Goal: Information Seeking & Learning: Find specific fact

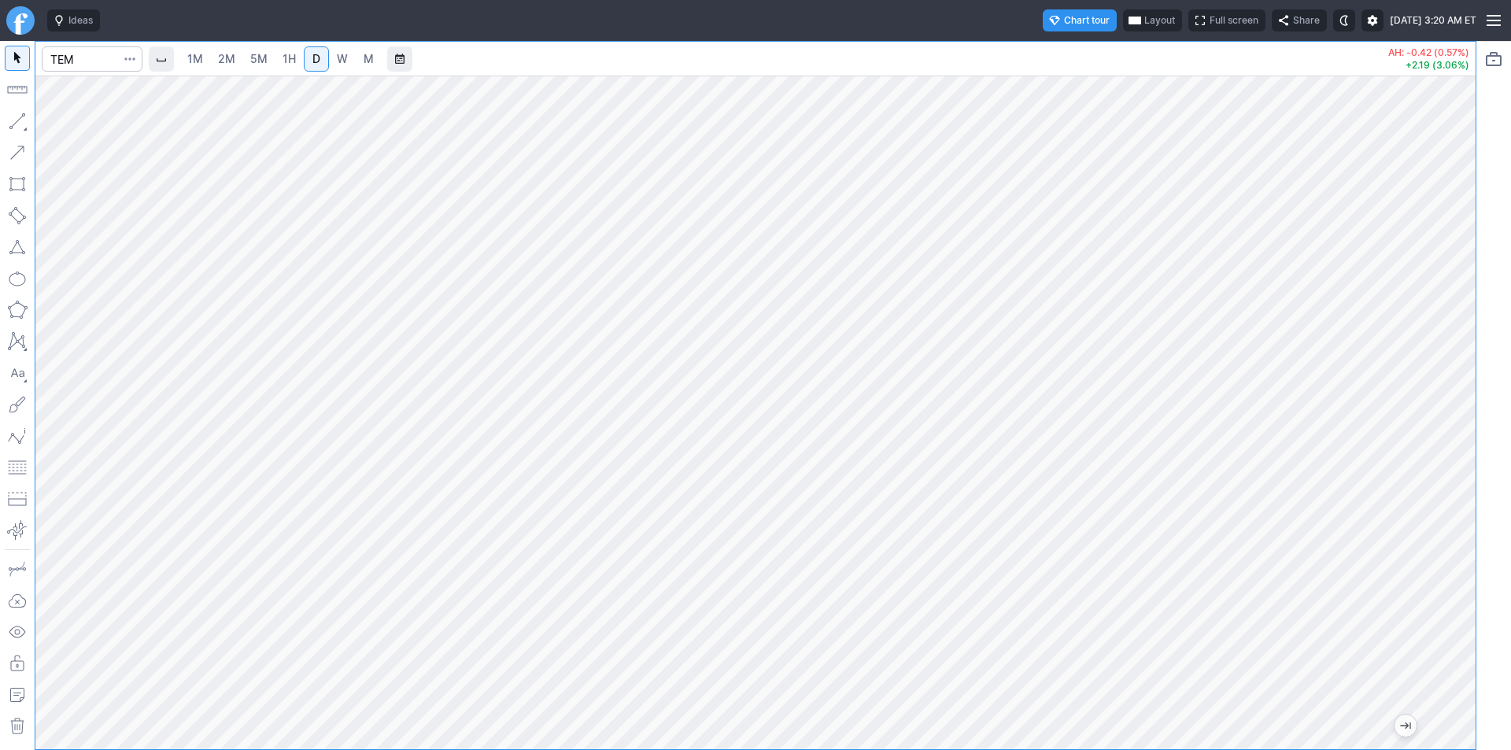
click at [1434, 466] on div at bounding box center [755, 413] width 1440 height 674
drag, startPoint x: 1451, startPoint y: 466, endPoint x: 1445, endPoint y: 507, distance: 41.3
click at [1451, 504] on div at bounding box center [1458, 408] width 33 height 634
click at [59, 62] on input "Search" at bounding box center [92, 58] width 101 height 25
click at [72, 57] on input "Search" at bounding box center [92, 58] width 101 height 25
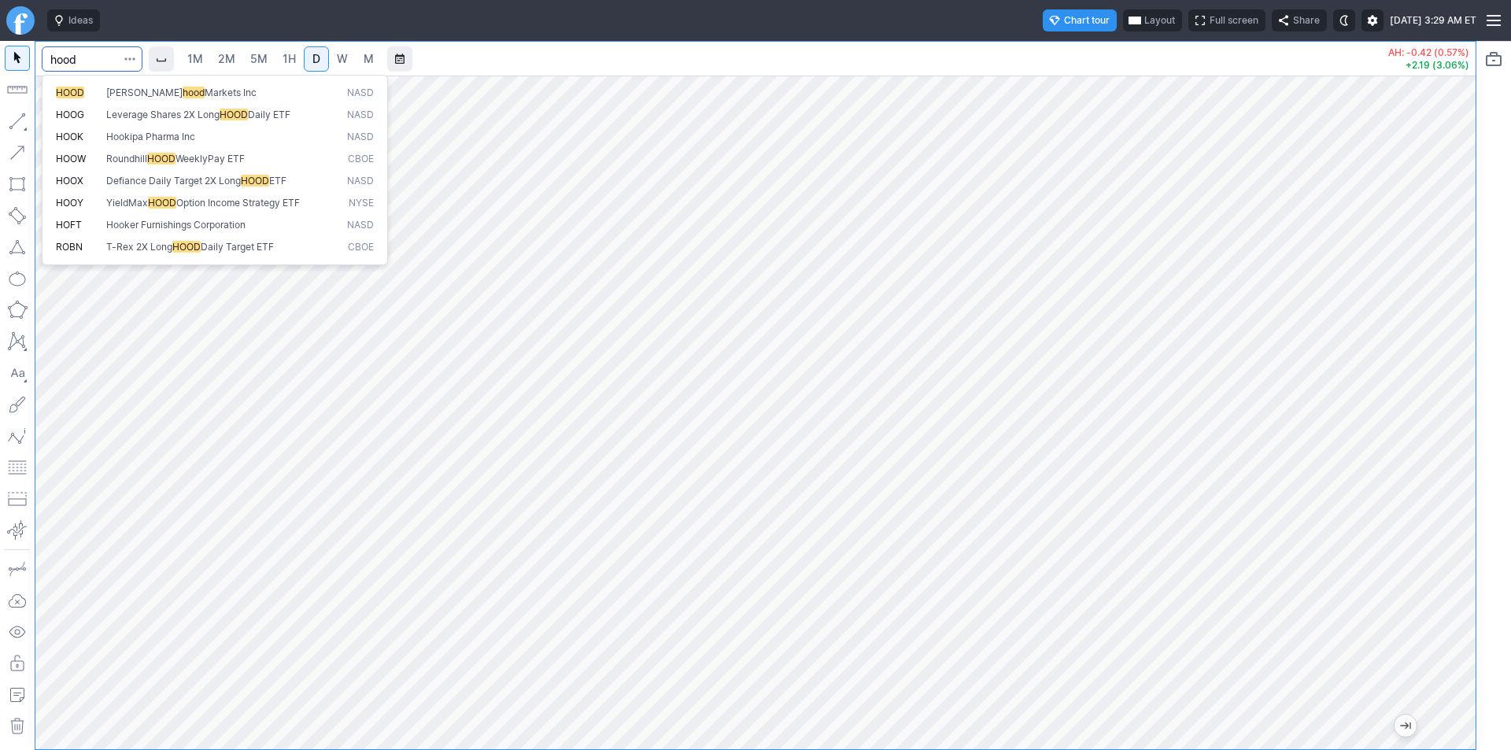
type input "hood"
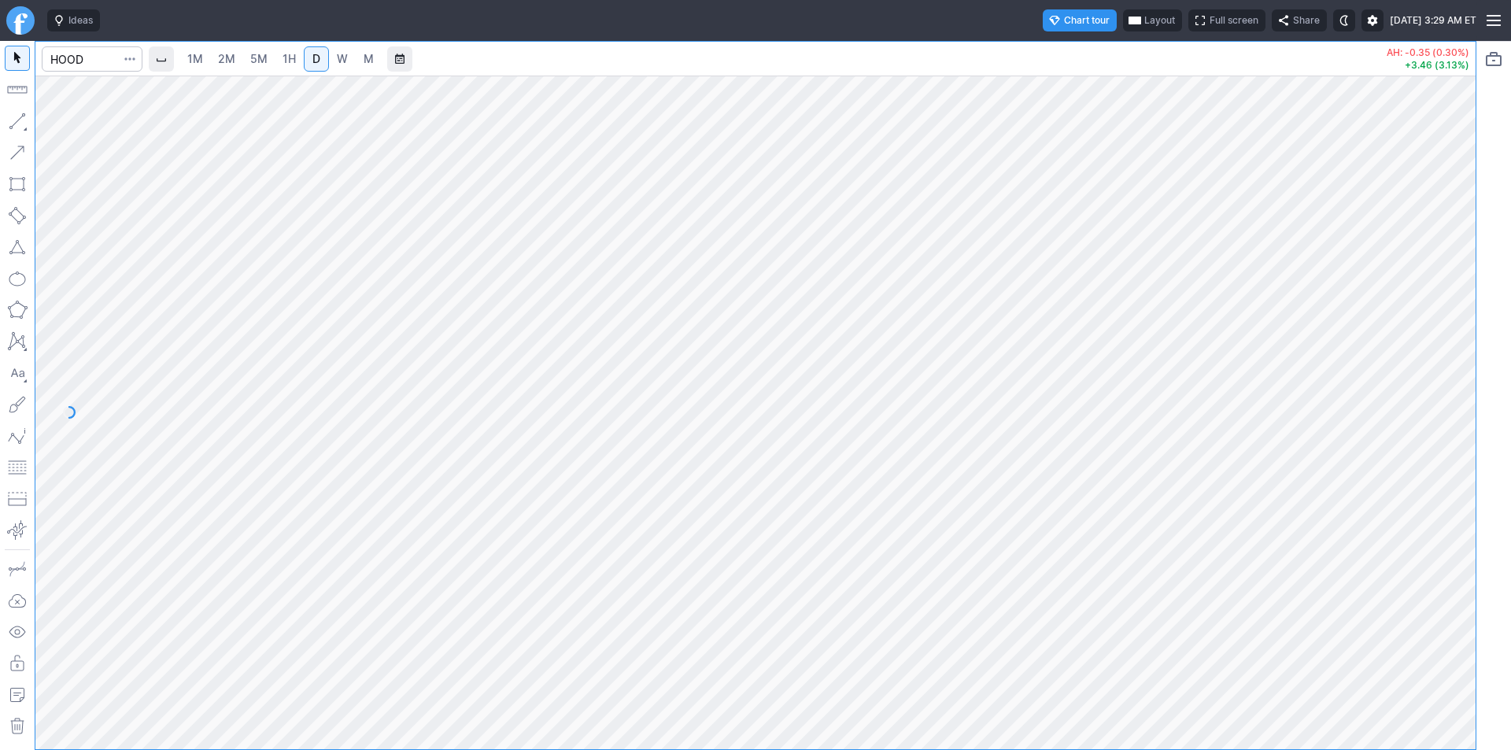
click at [1457, 462] on div at bounding box center [1458, 408] width 33 height 634
drag, startPoint x: 1460, startPoint y: 527, endPoint x: 1449, endPoint y: 324, distance: 203.3
click at [1449, 324] on div at bounding box center [1458, 408] width 33 height 634
drag, startPoint x: 1450, startPoint y: 493, endPoint x: 1449, endPoint y: 577, distance: 83.4
click at [1449, 577] on div at bounding box center [1458, 408] width 33 height 634
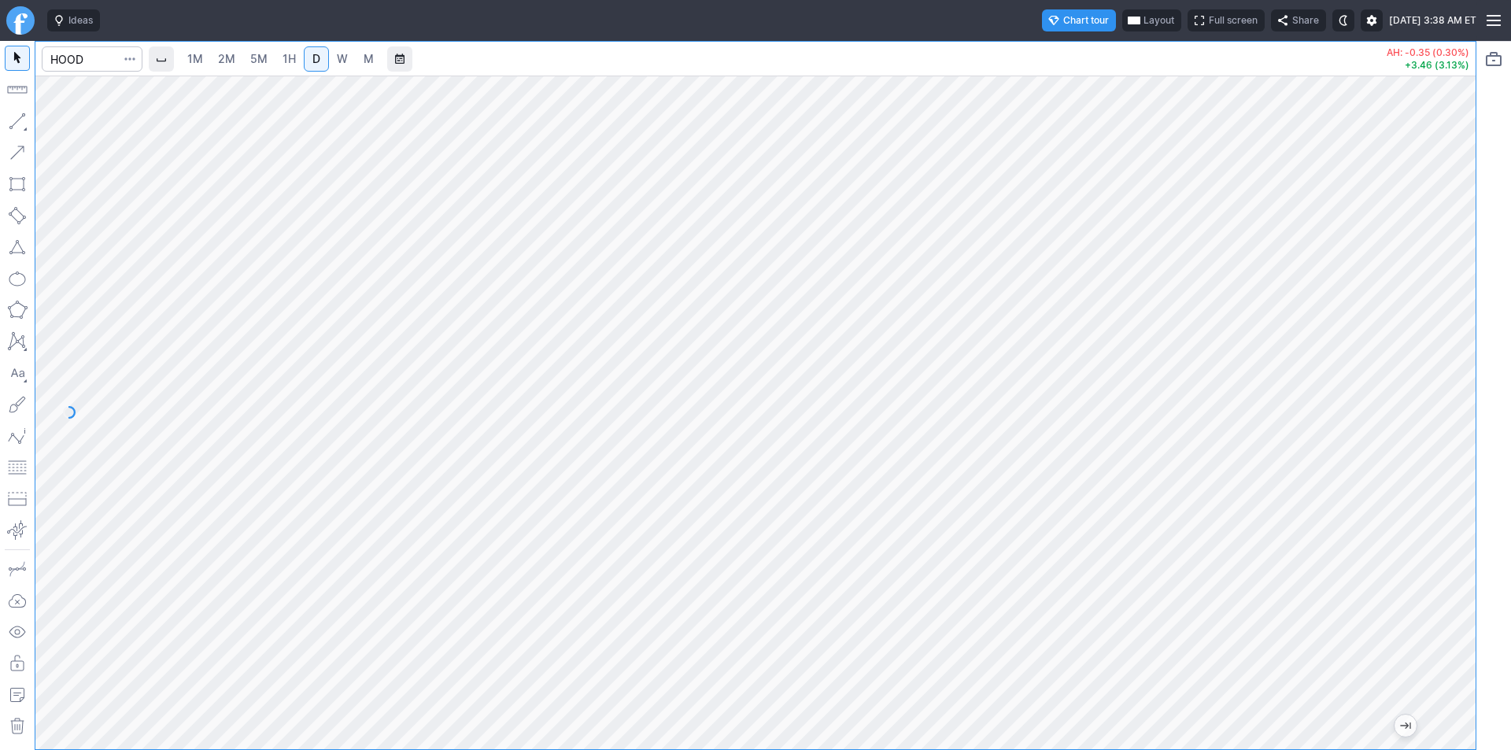
click at [1380, 606] on div at bounding box center [755, 413] width 1440 height 674
drag, startPoint x: 1468, startPoint y: 353, endPoint x: 1465, endPoint y: 290, distance: 63.8
click at [1465, 290] on div at bounding box center [1458, 408] width 33 height 634
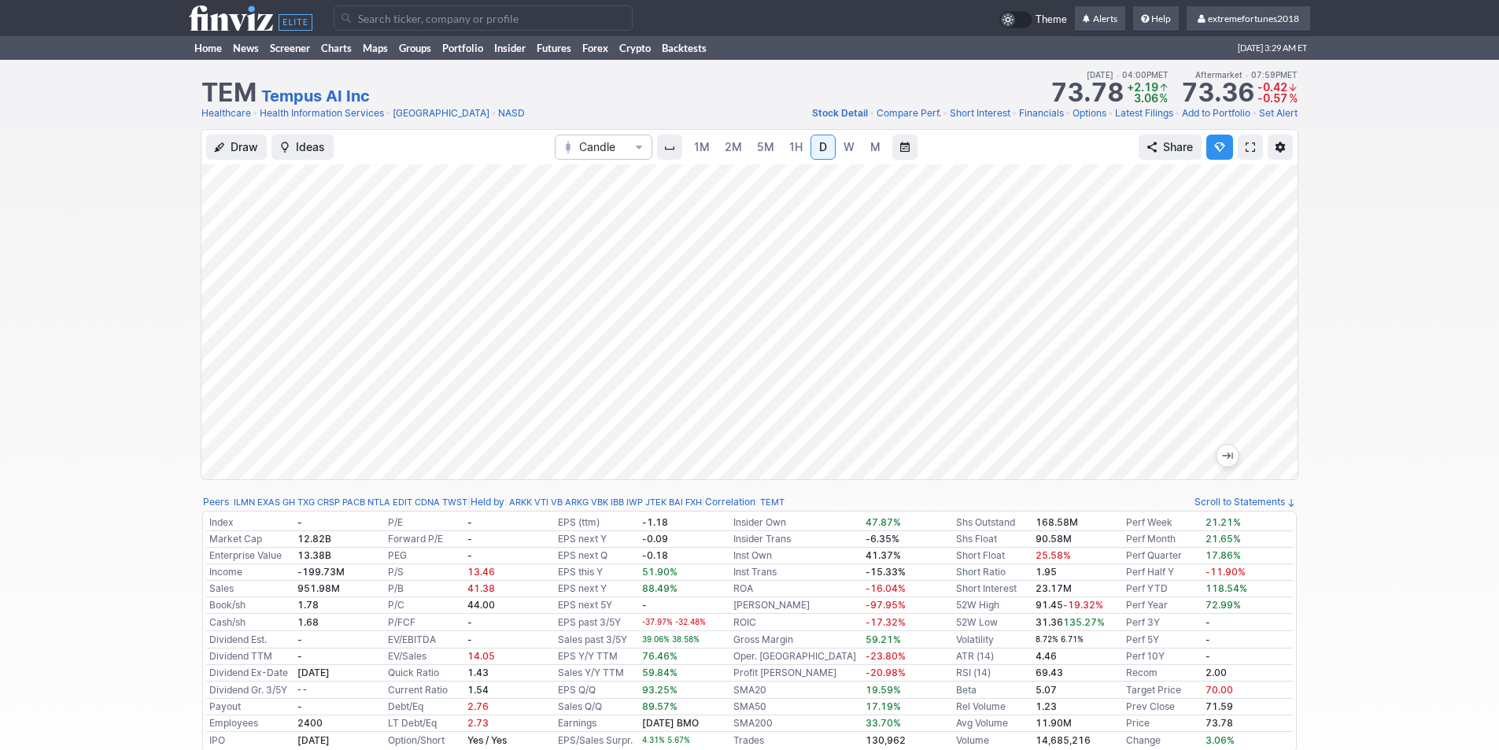
click at [356, 18] on input "Search" at bounding box center [483, 18] width 299 height 25
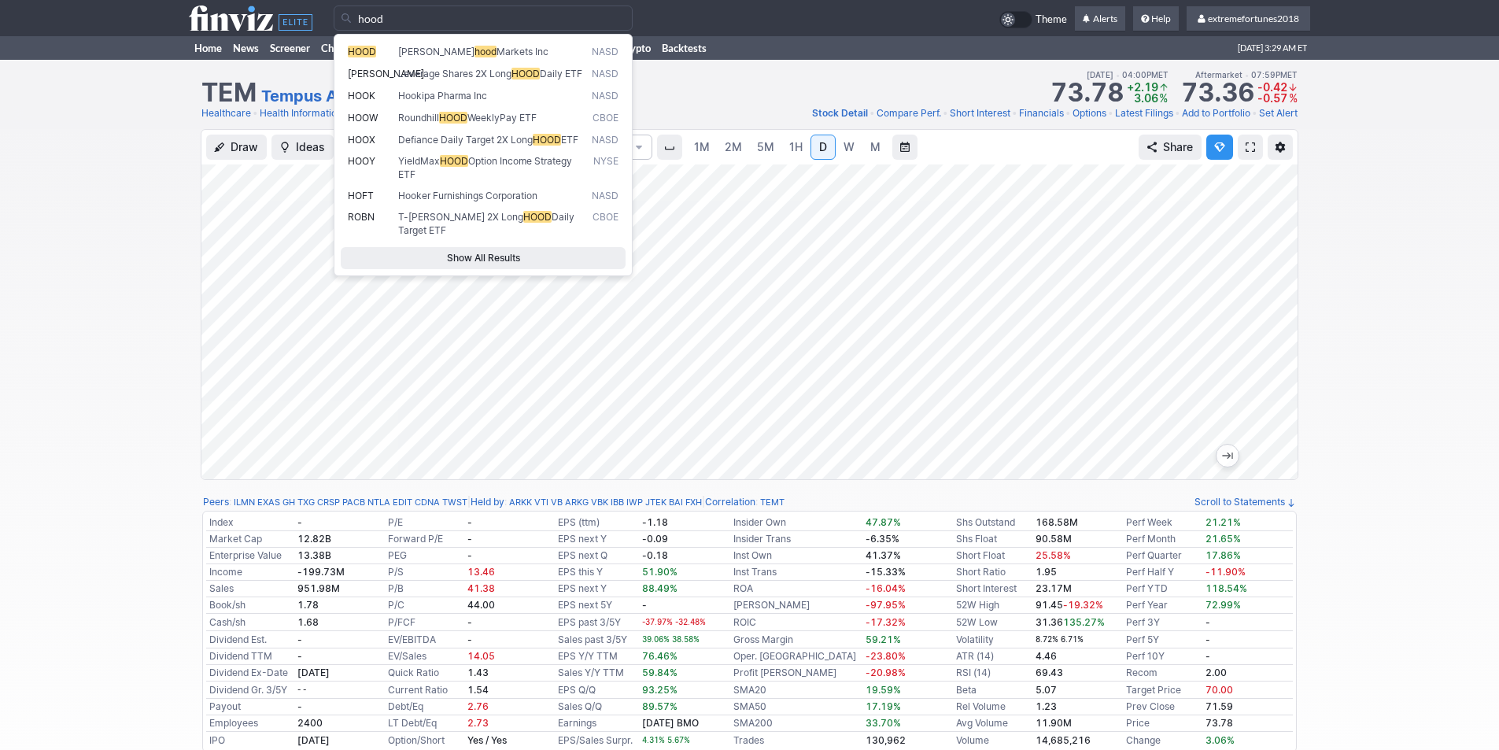
type input "hood"
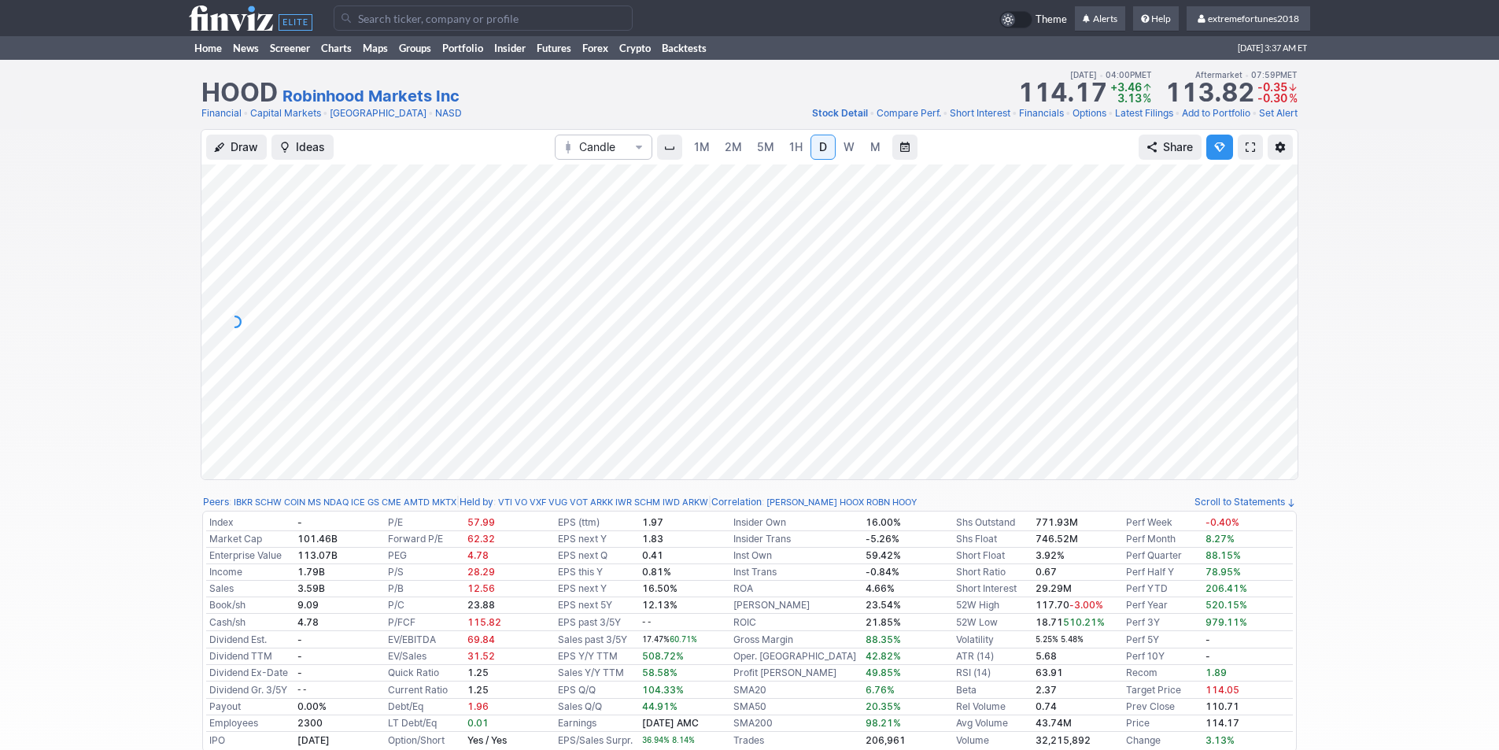
click at [391, 17] on input "Search" at bounding box center [483, 18] width 299 height 25
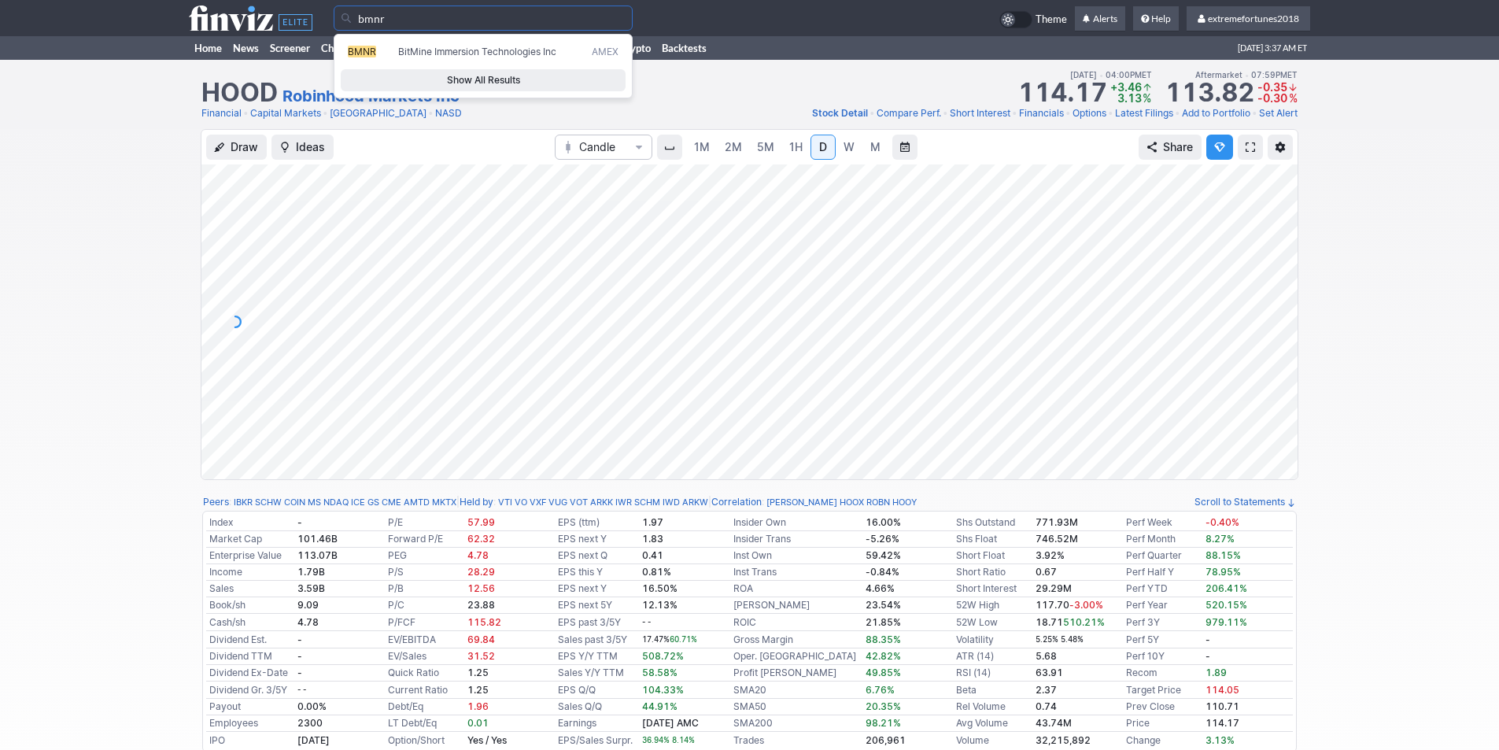
type input "bmnr"
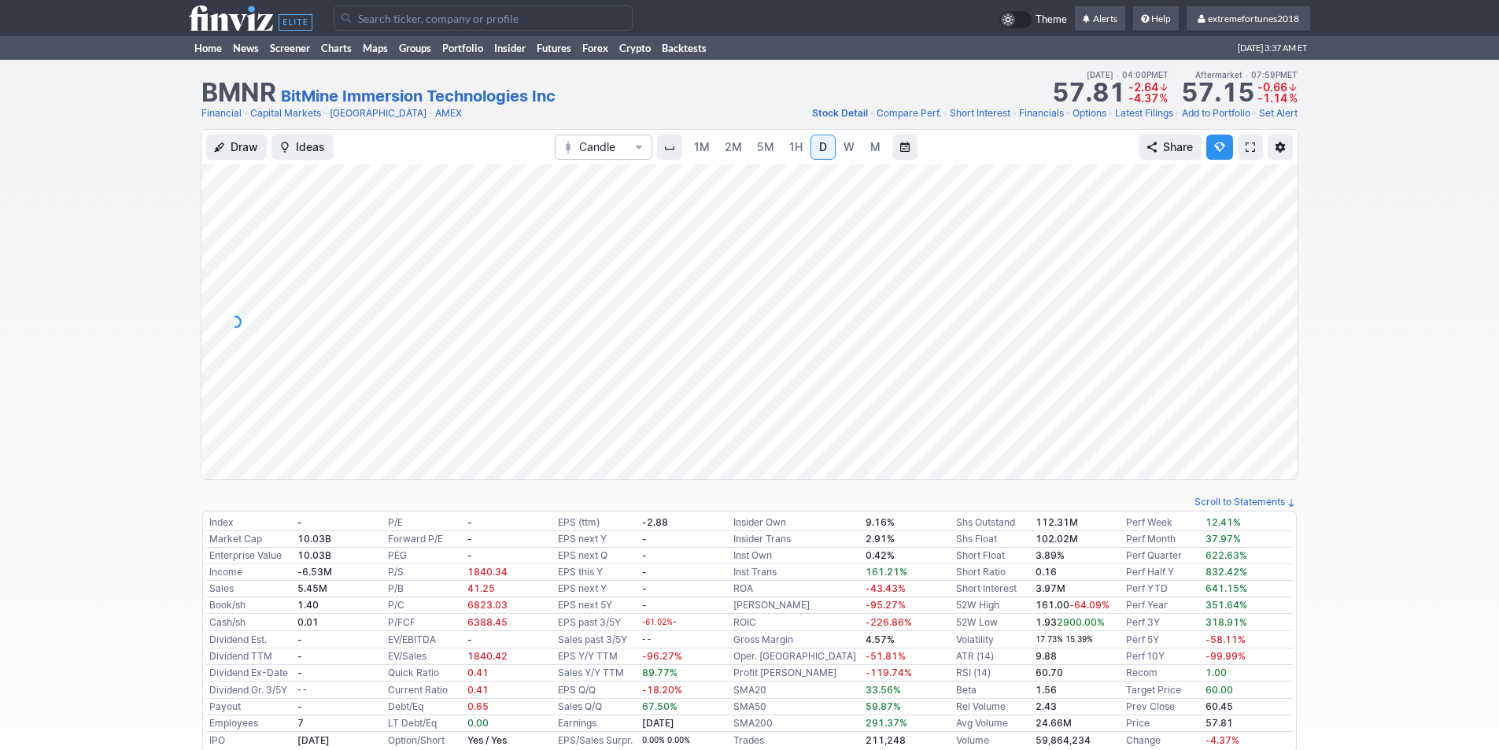
click at [408, 22] on input "Search" at bounding box center [483, 18] width 299 height 25
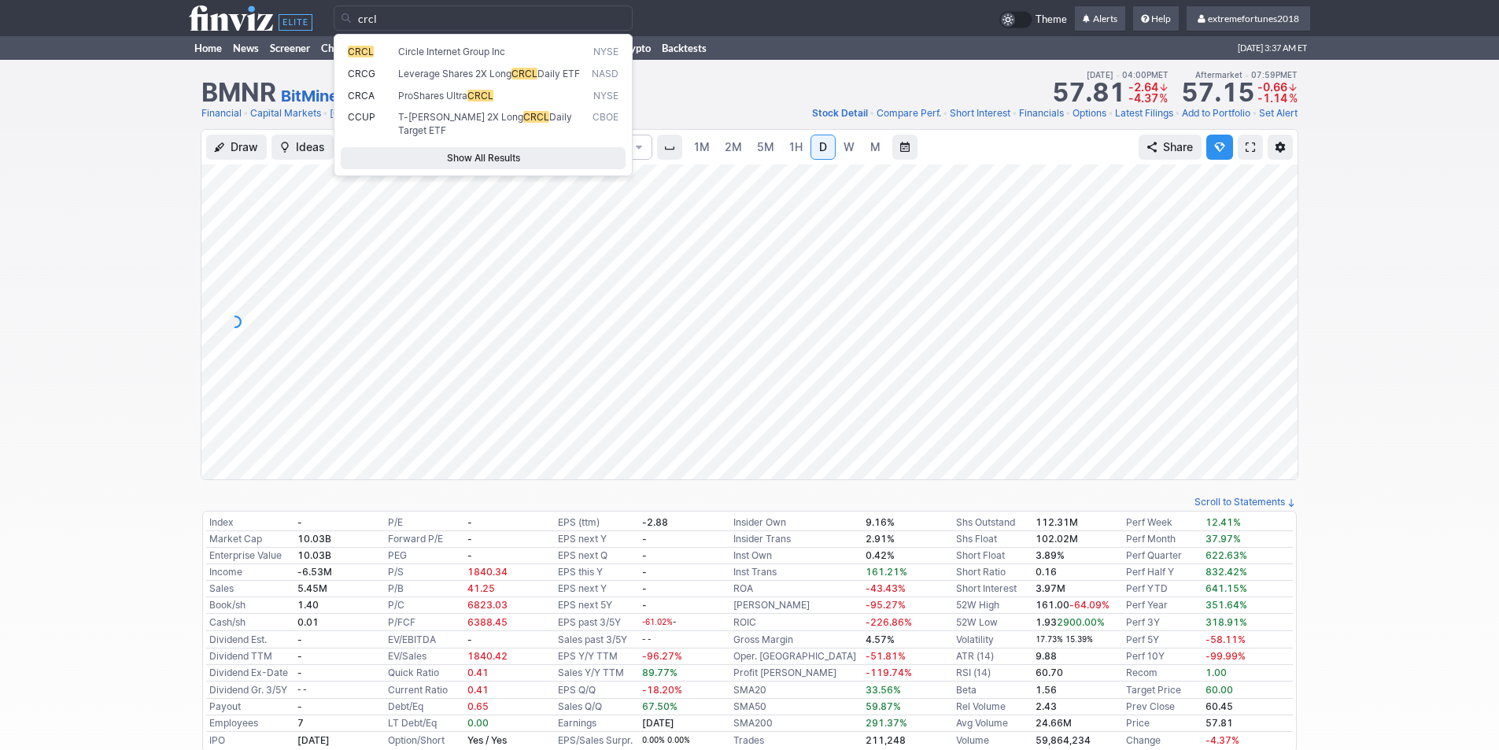
type input "crcl"
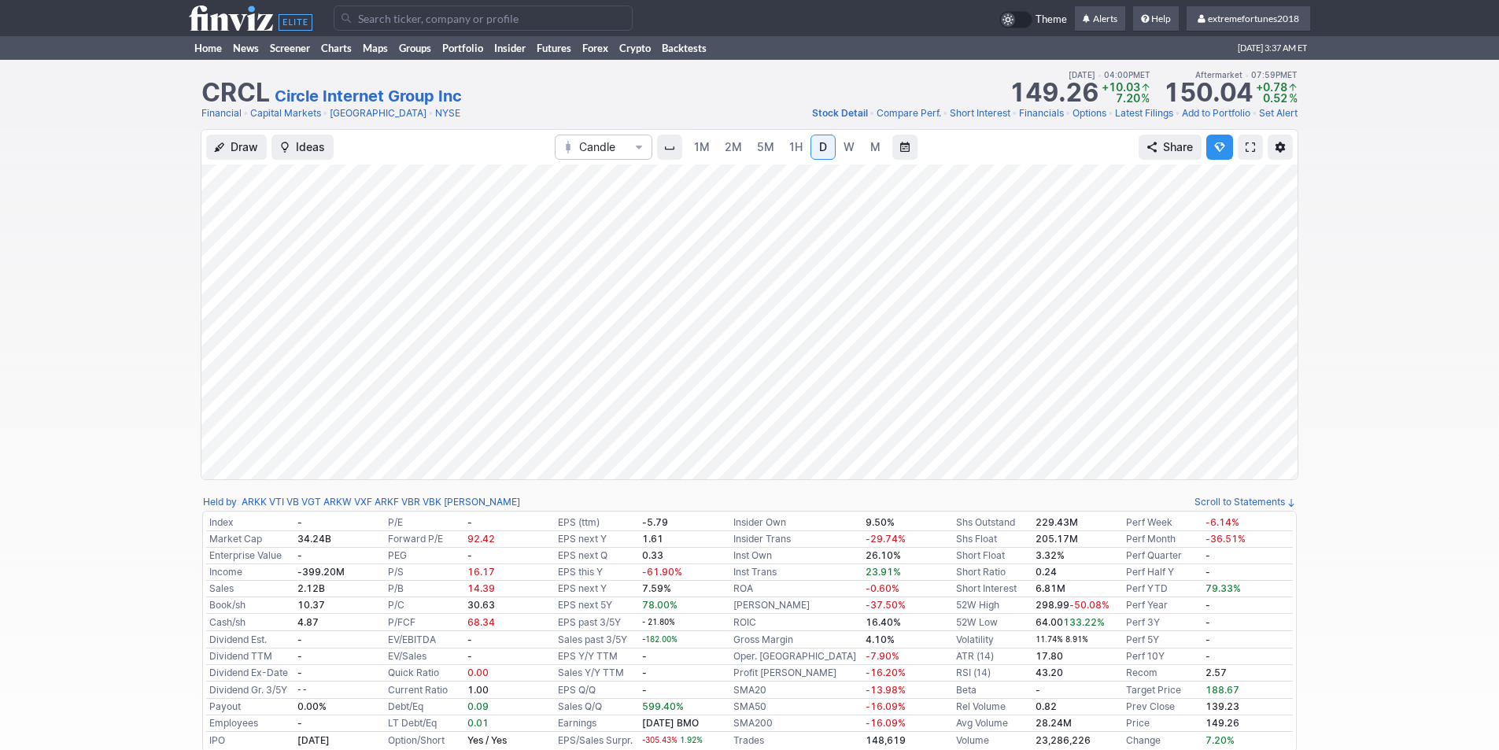
drag, startPoint x: 1268, startPoint y: 409, endPoint x: 1268, endPoint y: 378, distance: 31.5
click at [1269, 378] on div at bounding box center [1280, 317] width 33 height 275
drag, startPoint x: 1275, startPoint y: 343, endPoint x: 1266, endPoint y: 313, distance: 31.1
click at [1266, 313] on div at bounding box center [1280, 317] width 33 height 275
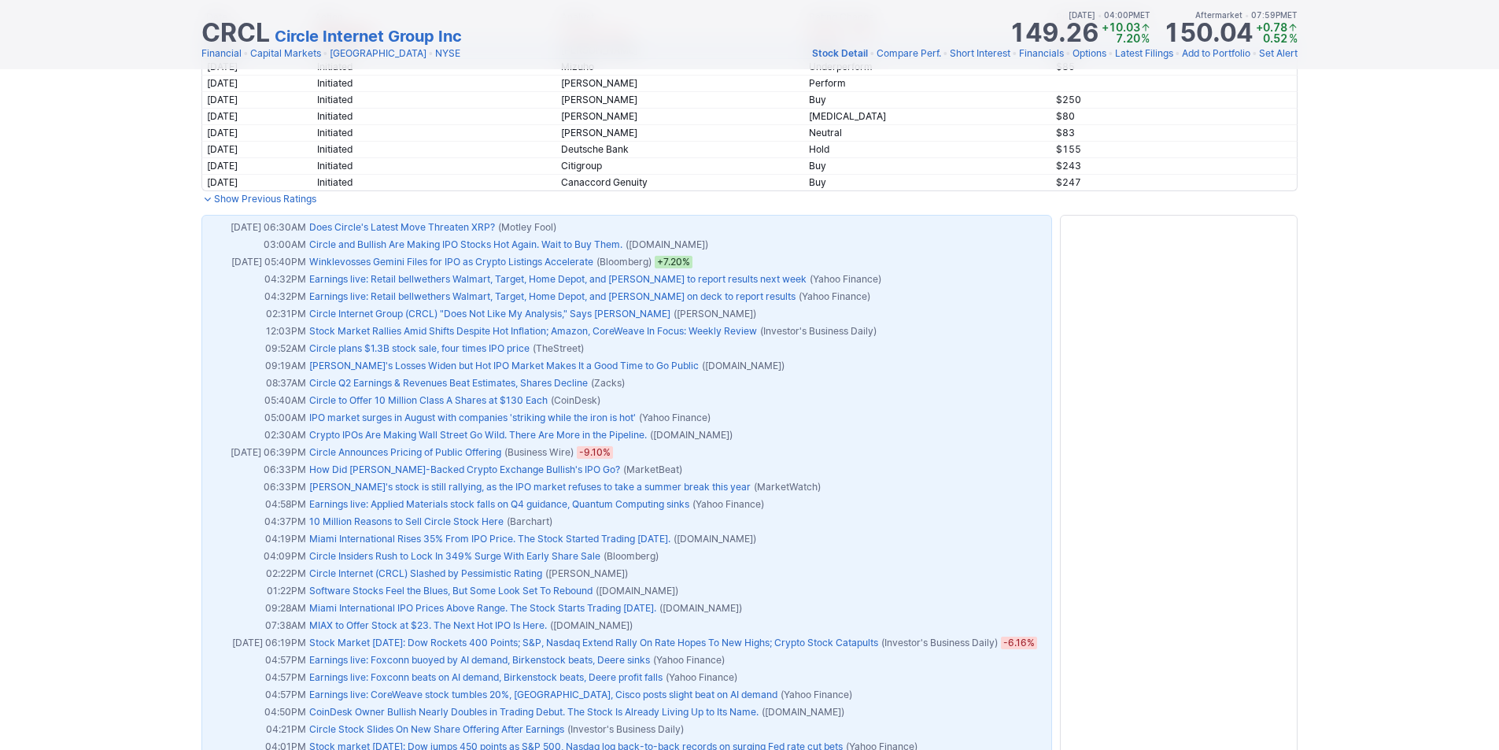
scroll to position [944, 0]
